Goal: Find specific page/section: Find specific page/section

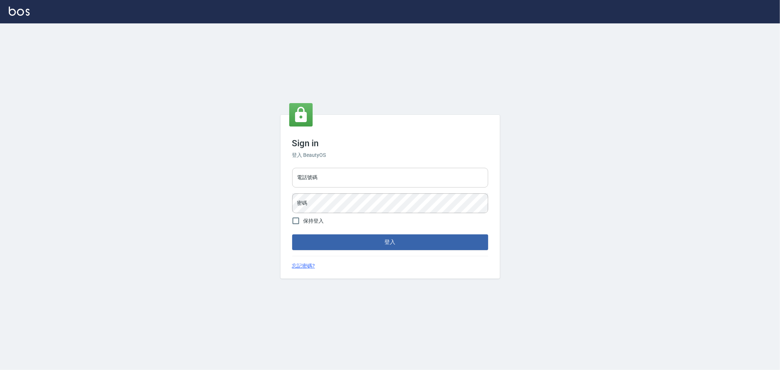
click at [375, 185] on input "電話號碼" at bounding box center [390, 178] width 196 height 20
type input "0222886821"
drag, startPoint x: 328, startPoint y: 177, endPoint x: 284, endPoint y: 180, distance: 44.4
click at [284, 180] on div "Sign in 登入 BeautyOS 電話號碼 [PHONE_NUMBER] 電話號碼 密碼 密碼 保持登入 登入 忘記密碼?" at bounding box center [390, 197] width 219 height 164
click at [296, 219] on input "保持登入" at bounding box center [295, 220] width 15 height 15
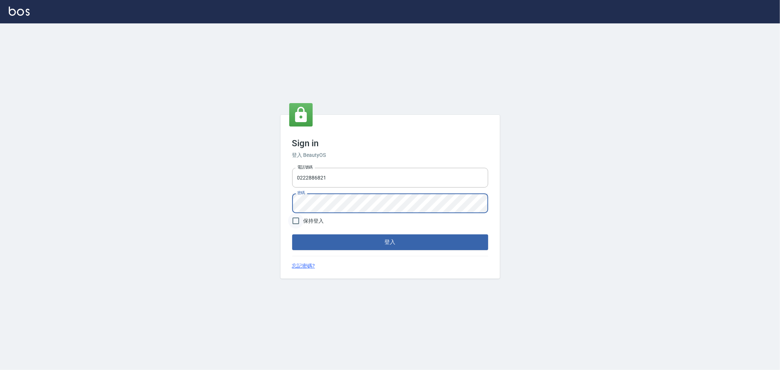
checkbox input "true"
click at [352, 243] on button "登入" at bounding box center [390, 241] width 196 height 15
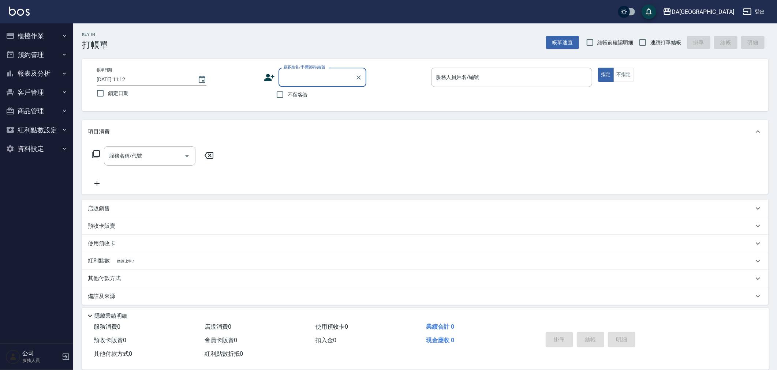
click at [27, 31] on button "櫃檯作業" at bounding box center [36, 35] width 67 height 19
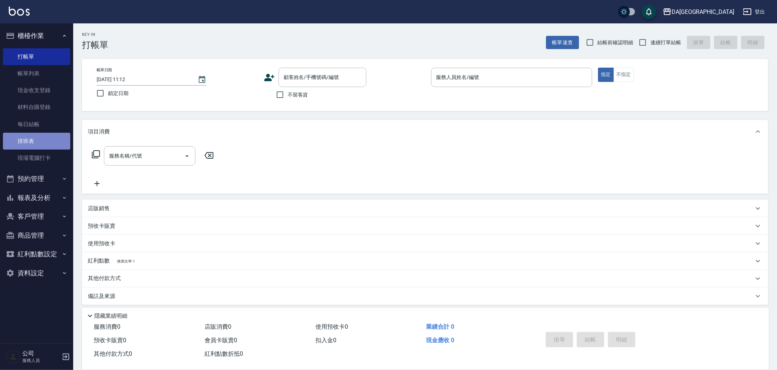
click at [34, 136] on link "排班表" at bounding box center [36, 141] width 67 height 17
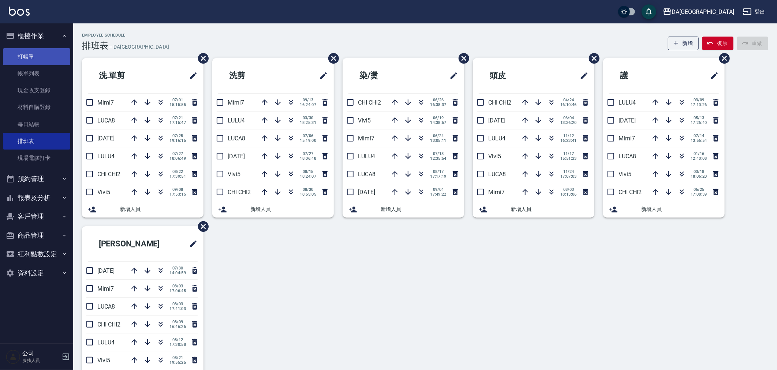
click at [37, 55] on link "打帳單" at bounding box center [36, 56] width 67 height 17
